Goal: Information Seeking & Learning: Learn about a topic

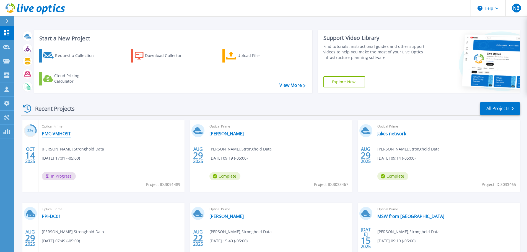
click at [61, 135] on link "PMC-VMHOST" at bounding box center [56, 134] width 29 height 6
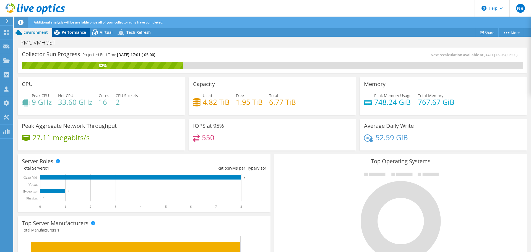
click at [78, 32] on span "Performance" at bounding box center [74, 32] width 24 height 5
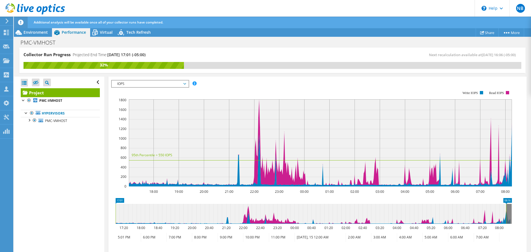
scroll to position [138, 0]
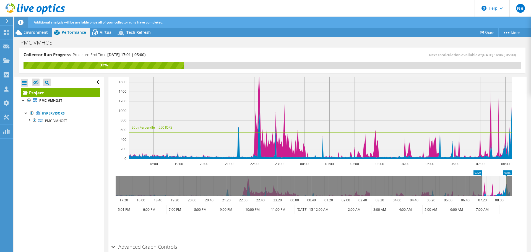
drag, startPoint x: 115, startPoint y: 187, endPoint x: 482, endPoint y: 189, distance: 366.3
click at [482, 189] on rect at bounding box center [482, 186] width 2 height 20
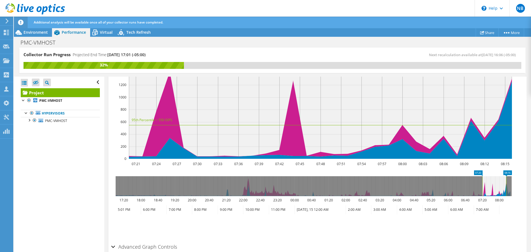
scroll to position [165, 0]
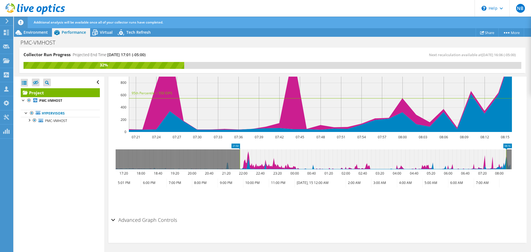
drag, startPoint x: 482, startPoint y: 158, endPoint x: 240, endPoint y: 153, distance: 242.7
click at [240, 153] on rect at bounding box center [240, 159] width 2 height 20
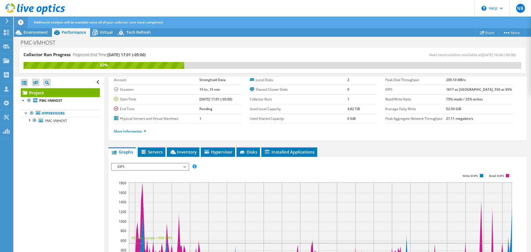
scroll to position [55, 0]
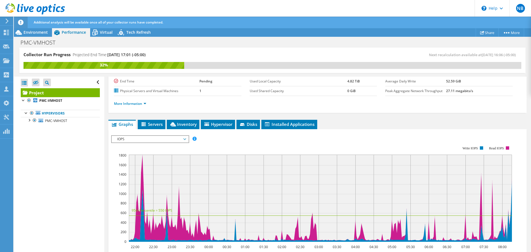
click at [187, 139] on span "IOPS" at bounding box center [150, 139] width 77 height 7
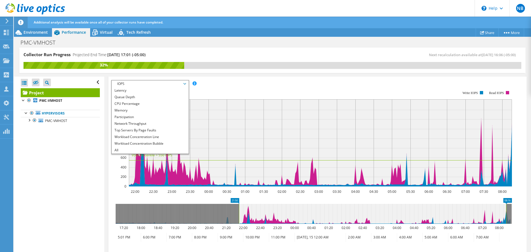
scroll to position [165, 0]
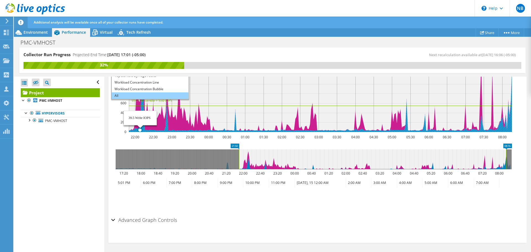
click at [141, 94] on li "All" at bounding box center [150, 95] width 77 height 7
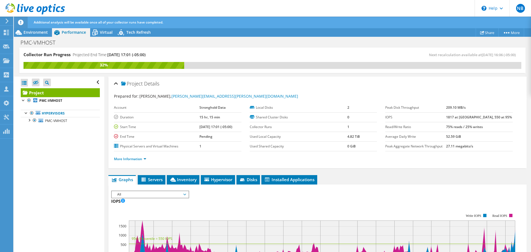
scroll to position [28, 0]
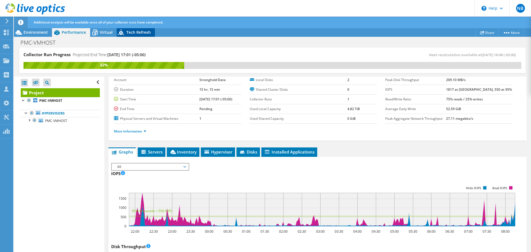
click at [139, 31] on span "Tech Refresh" at bounding box center [138, 32] width 24 height 5
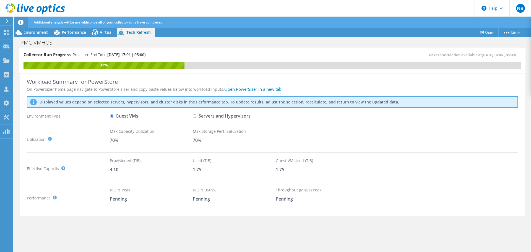
drag, startPoint x: 194, startPoint y: 117, endPoint x: 171, endPoint y: 151, distance: 41.4
click at [171, 151] on div "Workload Summary for PowerStore On PowerSizer home page navigate to PowerStore …" at bounding box center [272, 129] width 491 height 162
click at [32, 31] on span "Environment" at bounding box center [36, 32] width 24 height 5
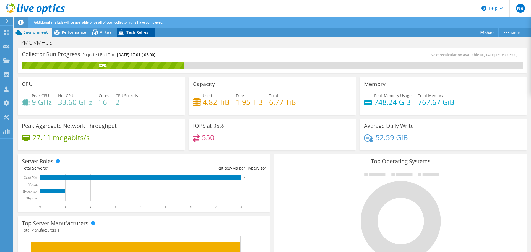
click at [136, 33] on span "Tech Refresh" at bounding box center [138, 32] width 24 height 5
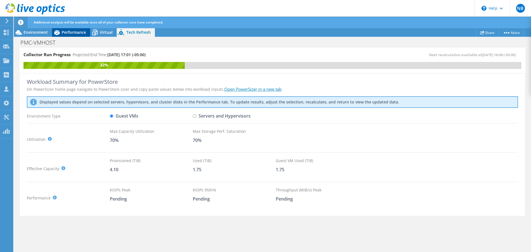
click at [70, 32] on span "Performance" at bounding box center [74, 32] width 24 height 5
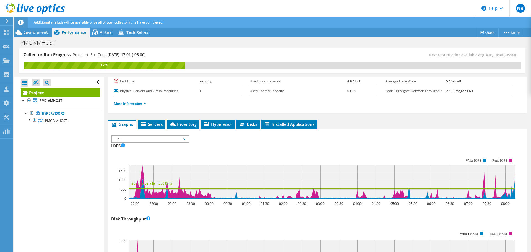
scroll to position [83, 0]
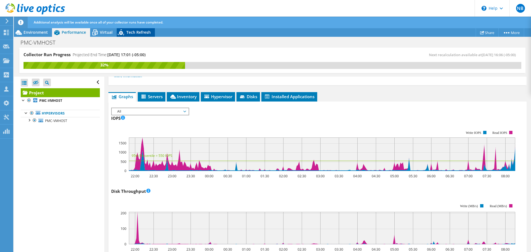
click at [132, 31] on span "Tech Refresh" at bounding box center [138, 32] width 24 height 5
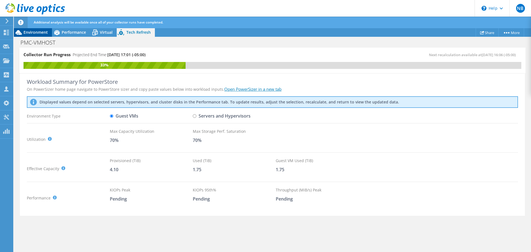
click at [35, 31] on span "Environment" at bounding box center [36, 32] width 24 height 5
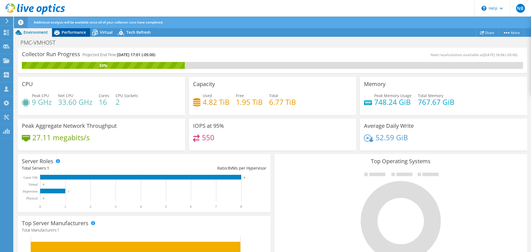
click at [81, 33] on span "Performance" at bounding box center [74, 32] width 24 height 5
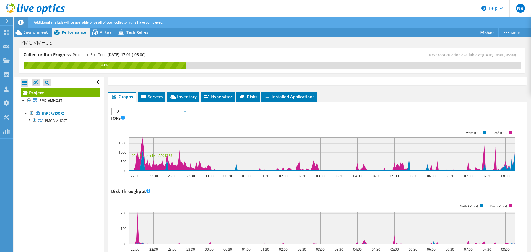
scroll to position [0, 0]
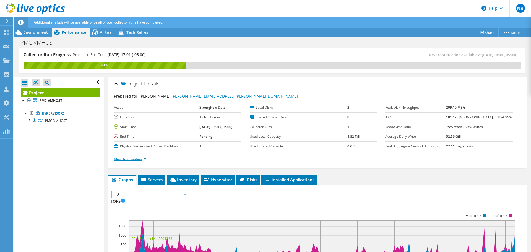
click at [144, 157] on link "More Information" at bounding box center [130, 159] width 32 height 5
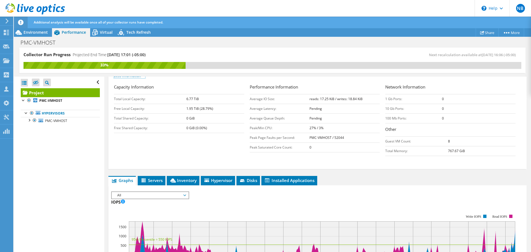
scroll to position [28, 0]
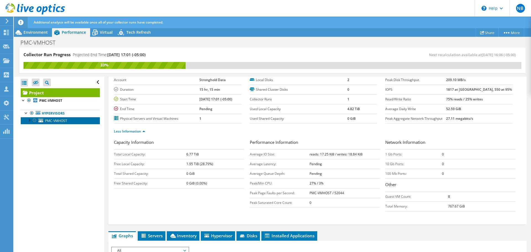
click at [51, 120] on span "PMC-VMHOST" at bounding box center [56, 120] width 22 height 5
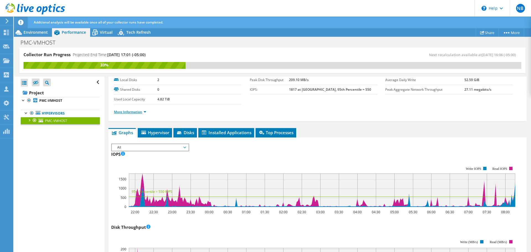
click at [132, 112] on link "More Information" at bounding box center [130, 112] width 32 height 5
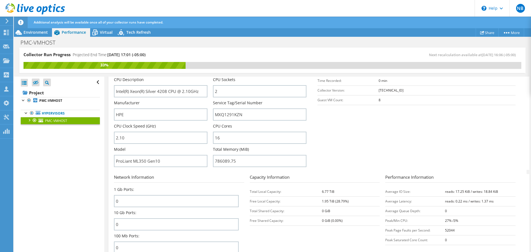
scroll to position [138, 0]
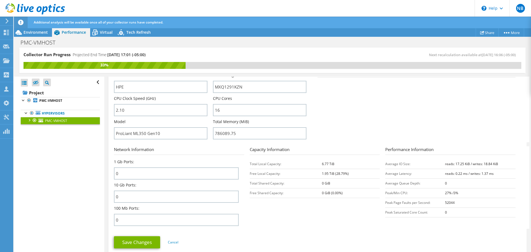
click at [31, 121] on div at bounding box center [29, 120] width 6 height 6
click at [33, 144] on div at bounding box center [32, 142] width 6 height 6
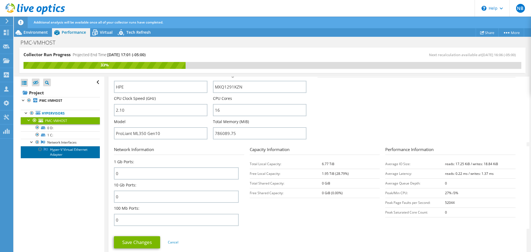
click at [64, 152] on link "Hyper-V Virtual Ethernet Adapter" at bounding box center [60, 152] width 79 height 12
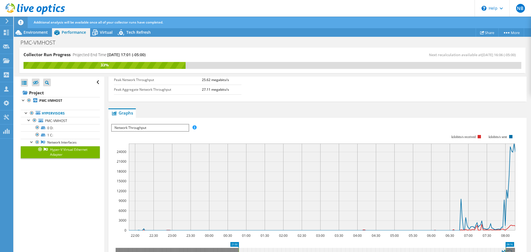
scroll to position [0, 0]
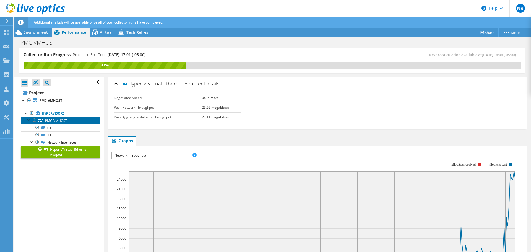
click at [61, 121] on span "PMC-VMHOST" at bounding box center [56, 120] width 22 height 5
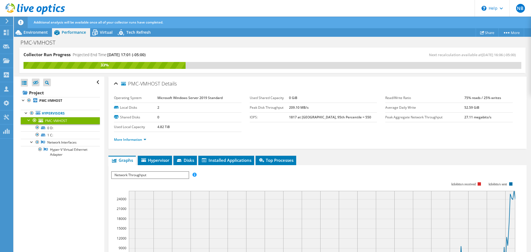
click at [169, 178] on span "Network Throughput" at bounding box center [150, 175] width 77 height 7
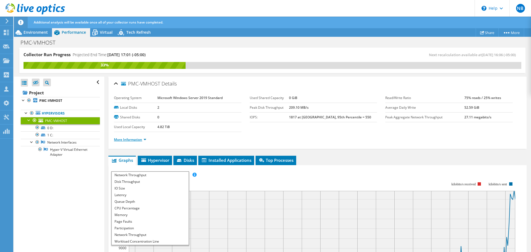
click at [122, 140] on link "More Information" at bounding box center [130, 139] width 32 height 5
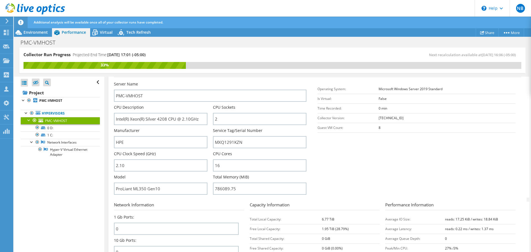
scroll to position [55, 0]
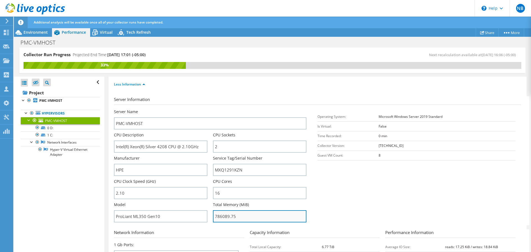
click at [239, 220] on input "786089.75" at bounding box center [260, 216] width 94 height 12
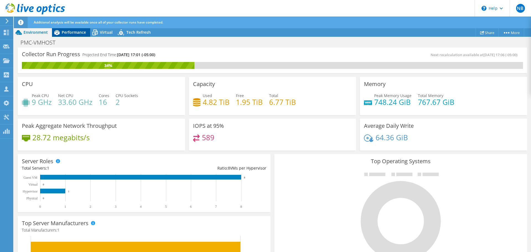
click at [79, 34] on span "Performance" at bounding box center [74, 32] width 24 height 5
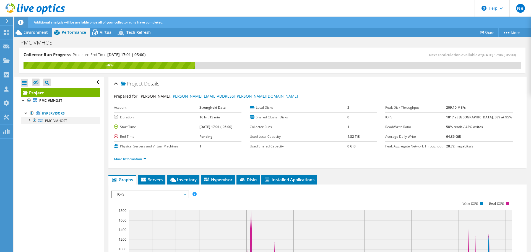
click at [28, 119] on div at bounding box center [29, 120] width 6 height 6
click at [52, 135] on link "1 C:" at bounding box center [60, 134] width 79 height 7
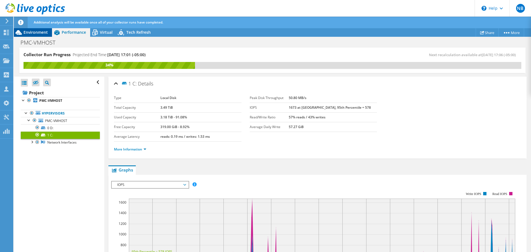
click at [29, 32] on span "Environment" at bounding box center [36, 32] width 24 height 5
